Goal: Information Seeking & Learning: Learn about a topic

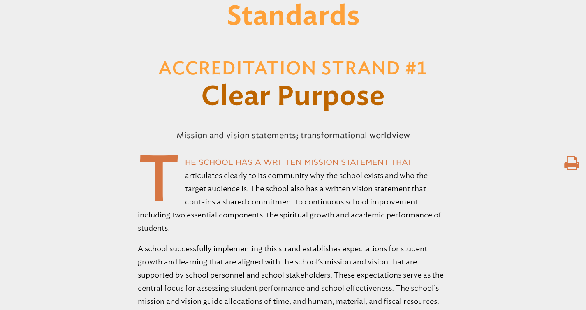
scroll to position [245, 0]
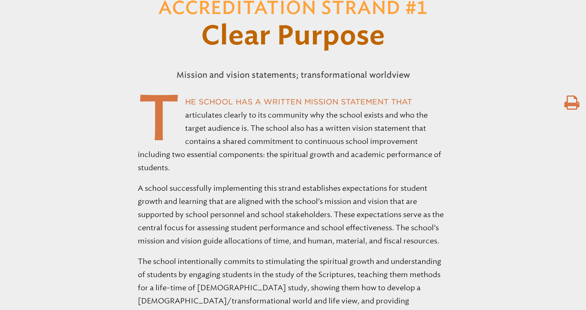
type input "**********"
click at [570, 102] on icon at bounding box center [572, 103] width 15 height 16
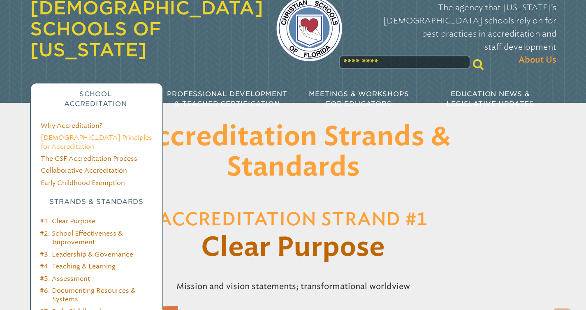
scroll to position [85, 0]
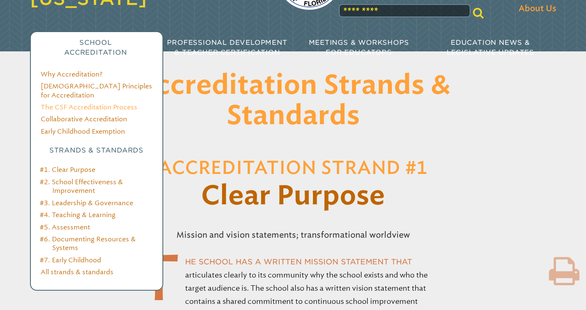
click at [79, 103] on link "The CSF Accreditation Process" at bounding box center [89, 107] width 97 height 8
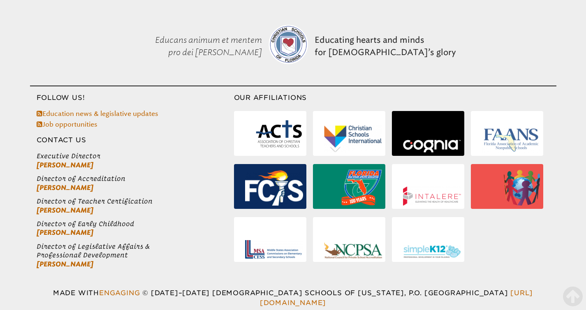
scroll to position [1302, 0]
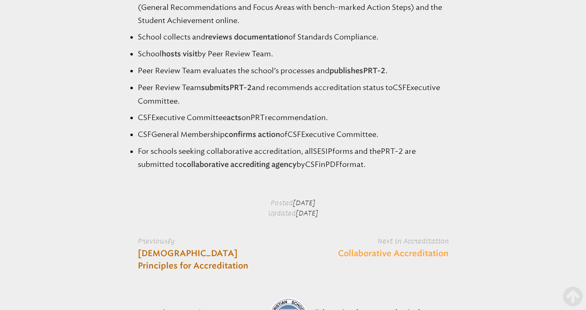
click at [401, 260] on link "Collaborative Accreditation" at bounding box center [393, 254] width 111 height 12
